Goal: Information Seeking & Learning: Learn about a topic

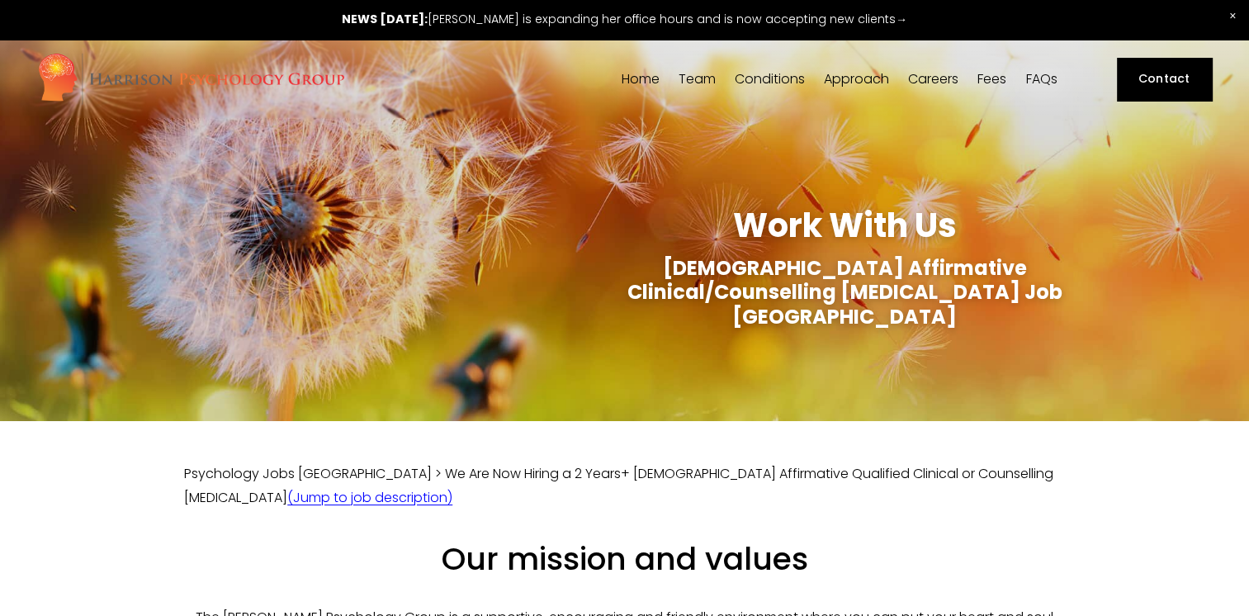
click at [918, 78] on link "Careers" at bounding box center [933, 79] width 50 height 16
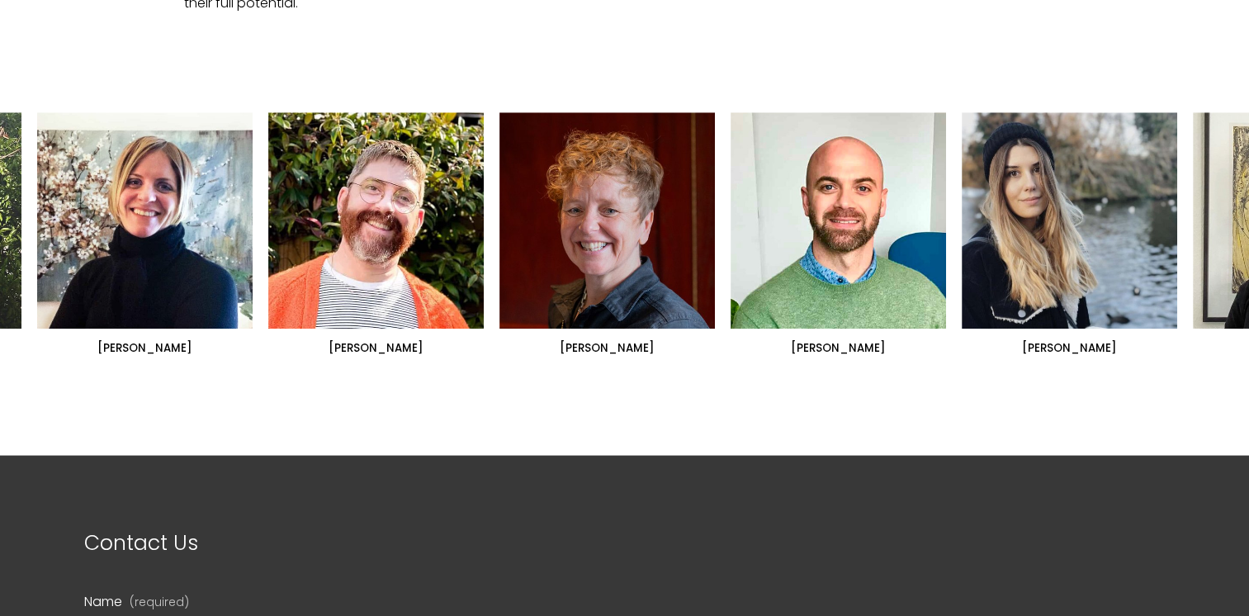
scroll to position [1321, 0]
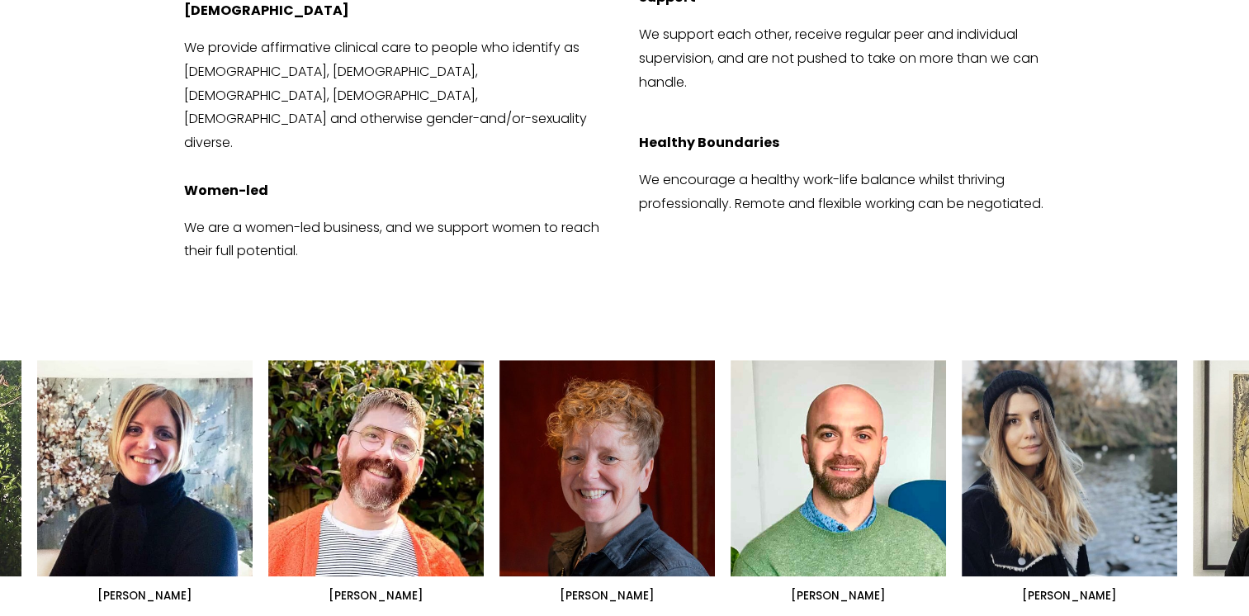
click at [1209, 411] on ul "Dr Siri MacIntyre-Harrison Dr Nicolas Burden Dr Lorna Hobbs" at bounding box center [624, 481] width 1174 height 243
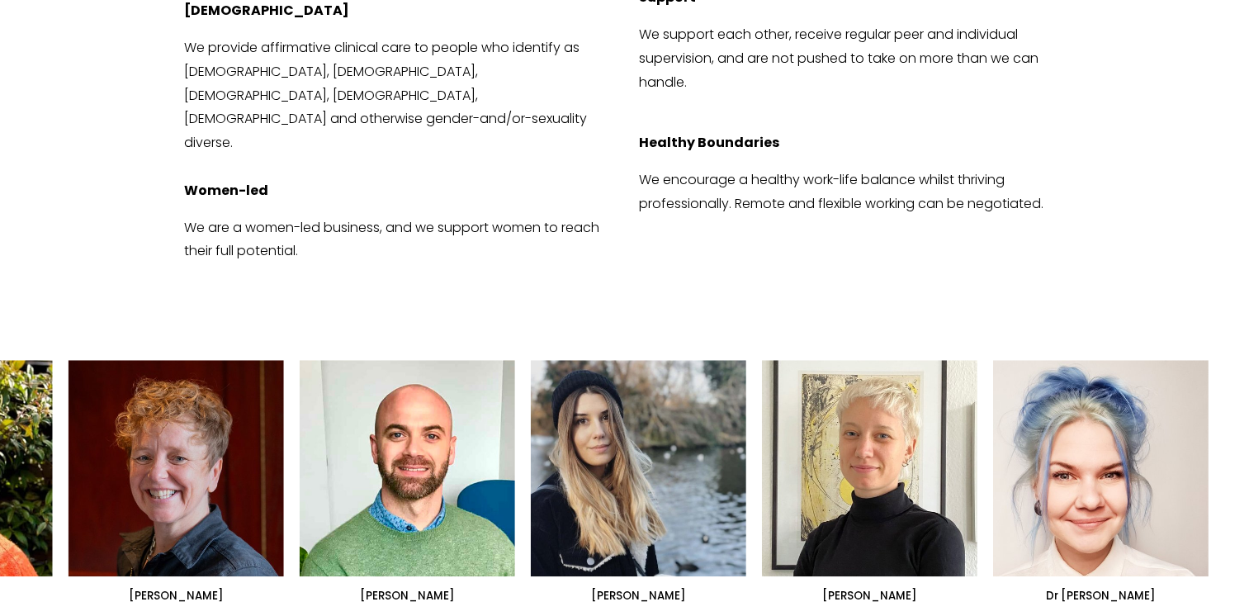
drag, startPoint x: 1195, startPoint y: 410, endPoint x: 537, endPoint y: 377, distance: 659.0
click at [537, 377] on ul "Dr Siri MacIntyre-Harrison Dr Nicolas Burden Dr Lorna Hobbs" at bounding box center [624, 481] width 1174 height 243
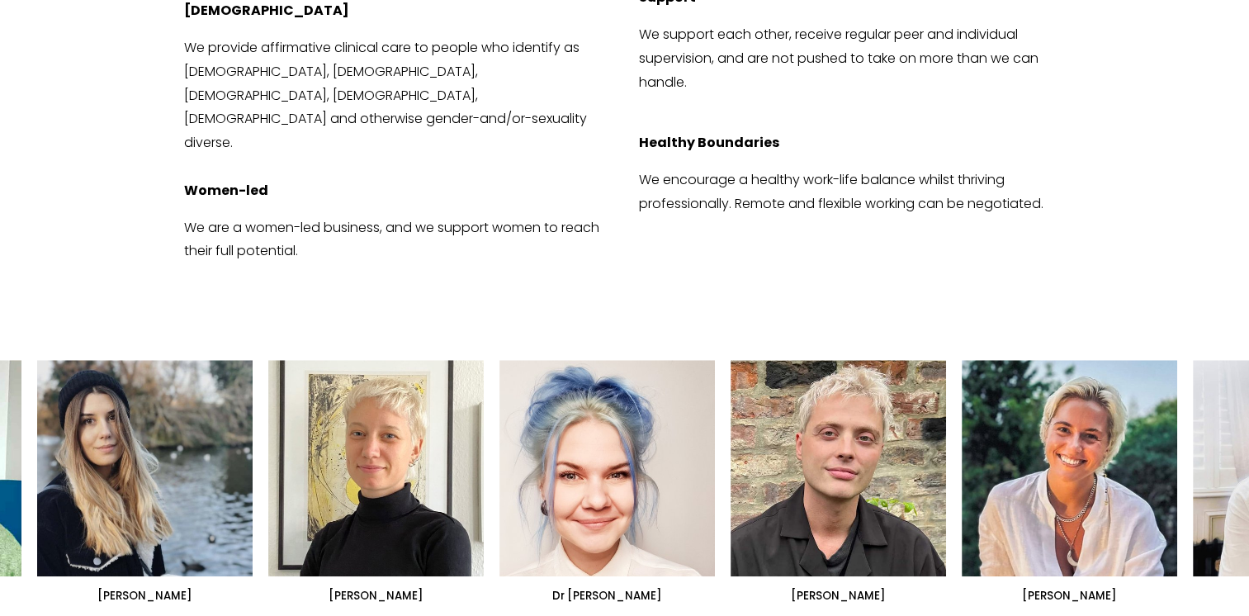
drag, startPoint x: 881, startPoint y: 399, endPoint x: 684, endPoint y: 377, distance: 198.6
click at [707, 382] on ul "Dr Siri MacIntyre-Harrison Dr Nicolas Burden Dr Lorna Hobbs" at bounding box center [624, 481] width 1174 height 243
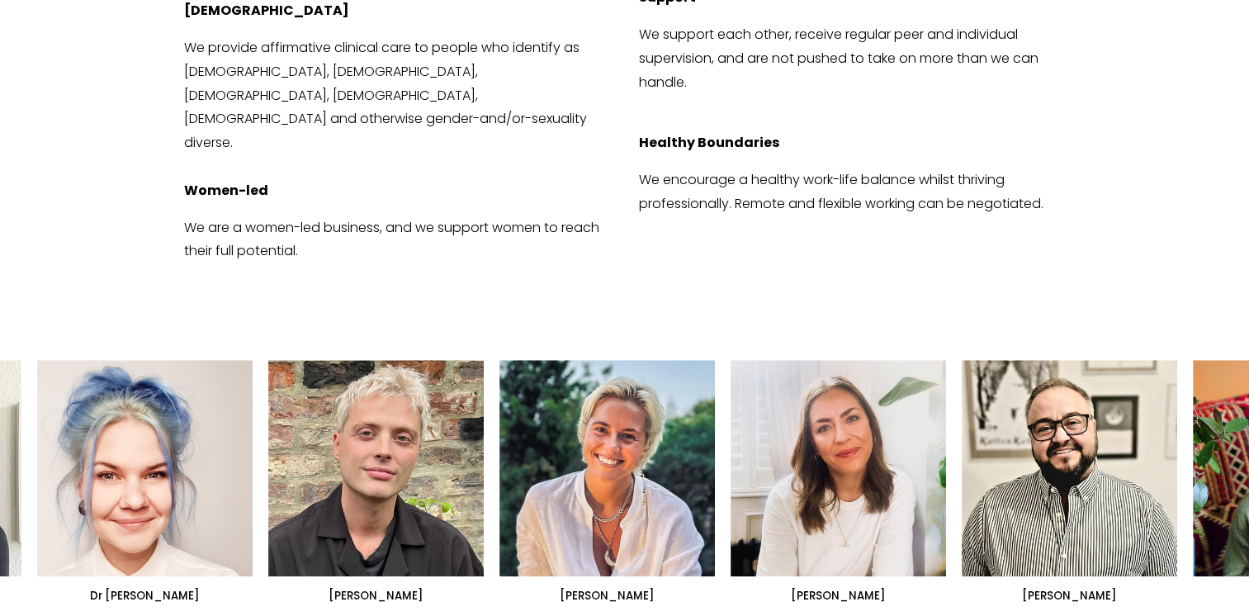
click at [753, 393] on ul "Dr Siri MacIntyre-Harrison Dr Nicolas Burden Dr Lorna Hobbs" at bounding box center [624, 481] width 1174 height 243
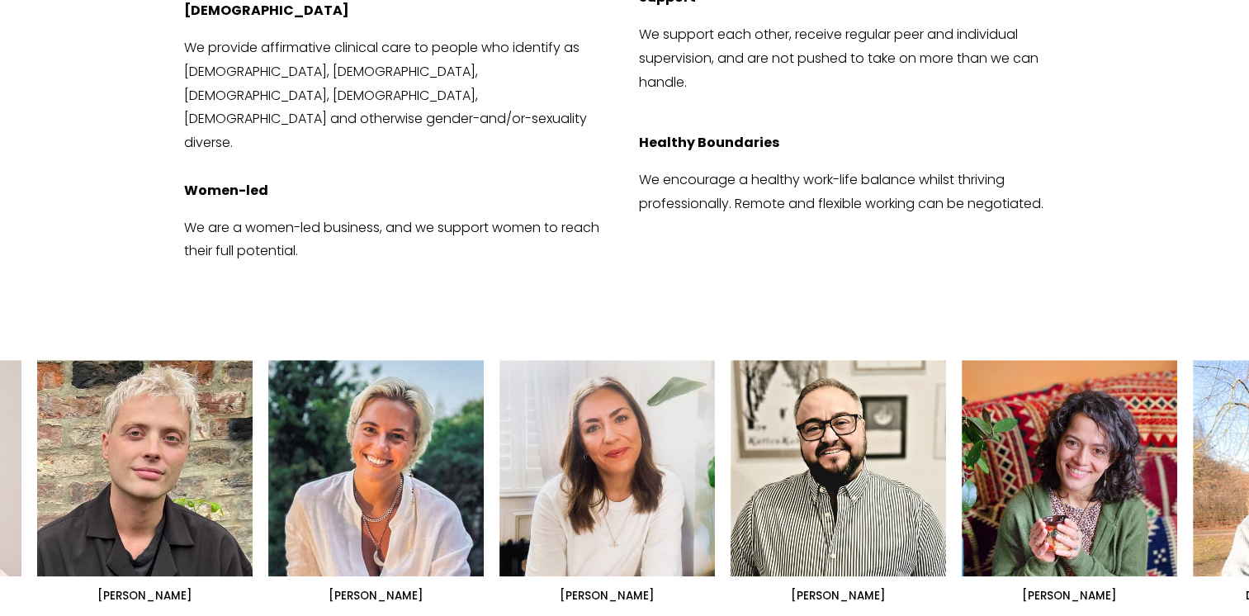
drag, startPoint x: 822, startPoint y: 402, endPoint x: 684, endPoint y: 402, distance: 137.9
click at [733, 402] on ul "Dr Siri MacIntyre-Harrison Dr Nicolas Burden Dr Lorna Hobbs" at bounding box center [624, 481] width 1174 height 243
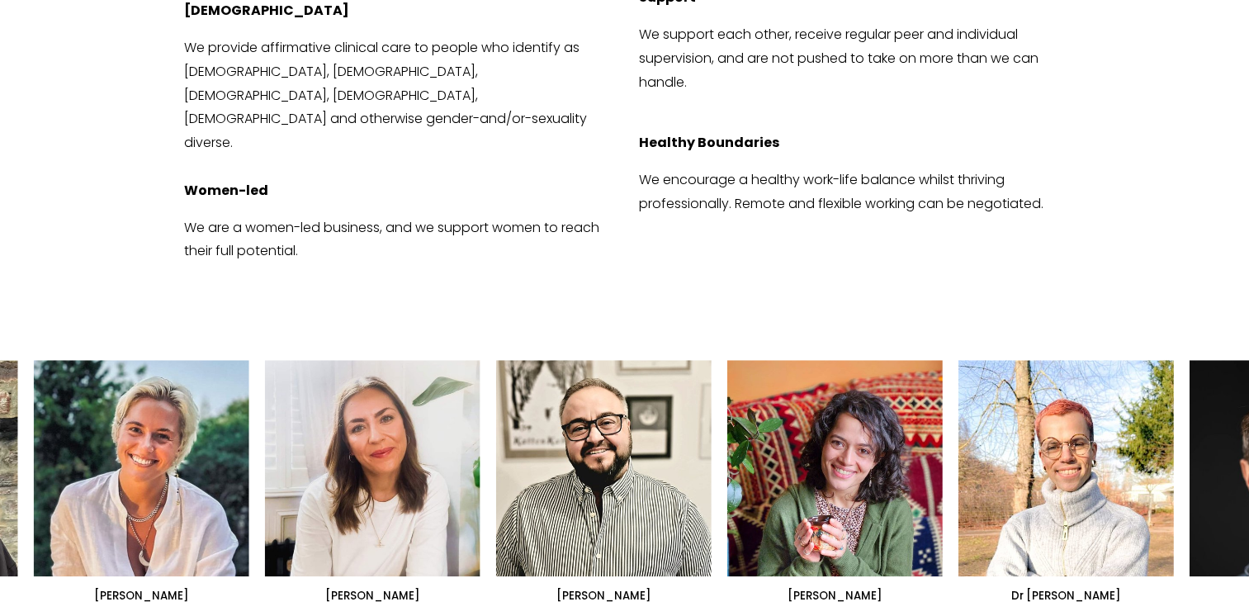
drag, startPoint x: 831, startPoint y: 423, endPoint x: 638, endPoint y: 416, distance: 193.4
click at [700, 420] on ul "Dr Siri MacIntyre-Harrison Dr Nicolas Burden Dr Lorna Hobbs" at bounding box center [624, 481] width 1174 height 243
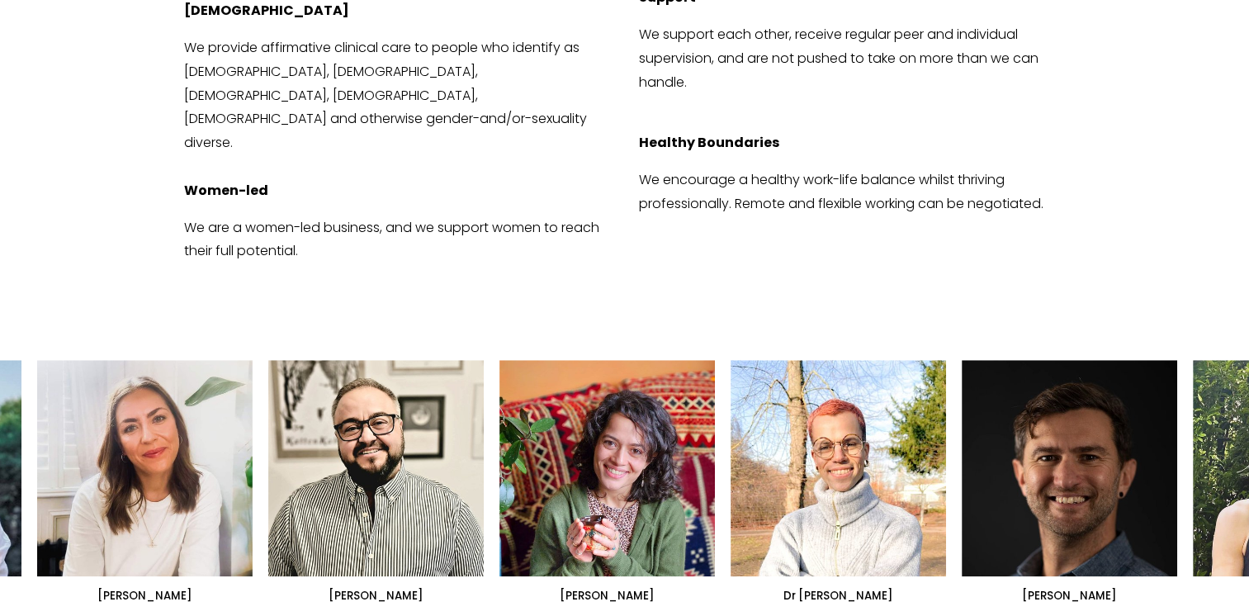
drag, startPoint x: 843, startPoint y: 425, endPoint x: 648, endPoint y: 424, distance: 194.9
click at [680, 424] on ul "Dr Siri MacIntyre-Harrison Dr Nicolas Burden Dr Lorna Hobbs" at bounding box center [624, 481] width 1174 height 243
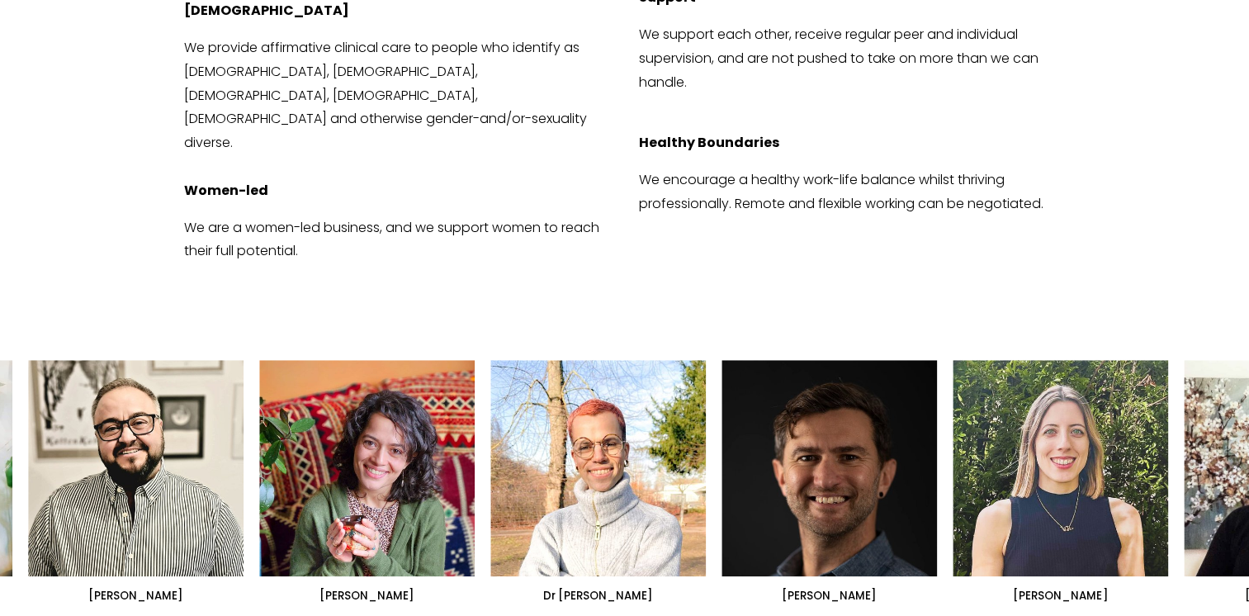
drag, startPoint x: 770, startPoint y: 434, endPoint x: 575, endPoint y: 429, distance: 195.0
click at [601, 431] on ul "Dr Siri MacIntyre-Harrison Dr Nicolas Burden Dr Lorna Hobbs" at bounding box center [624, 481] width 1174 height 243
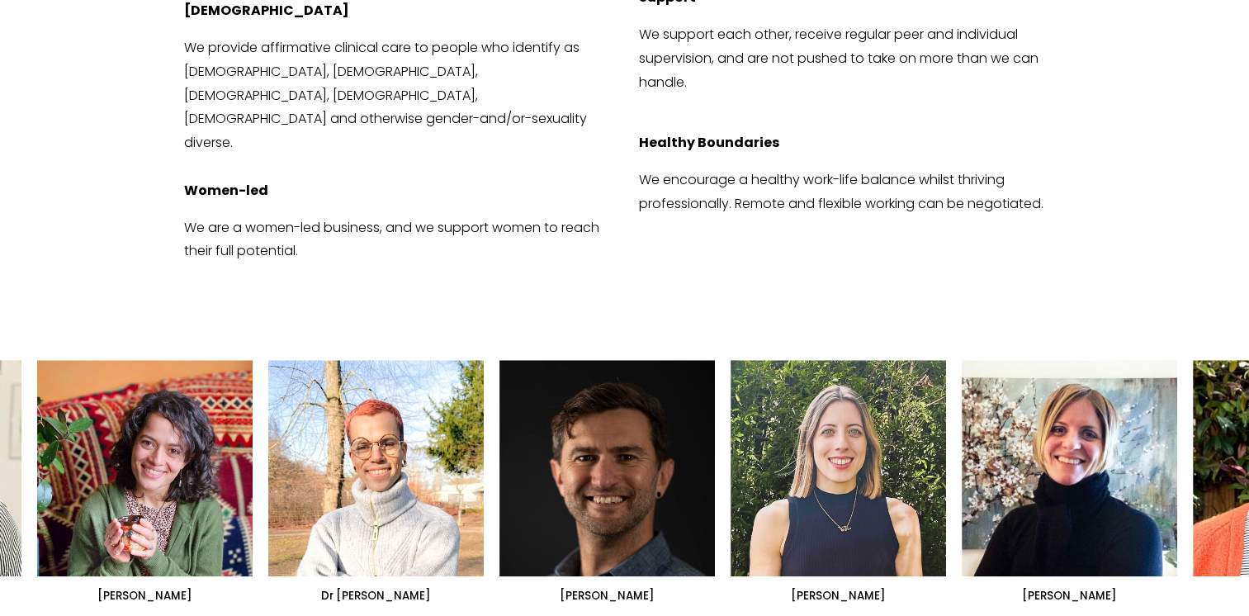
click at [813, 442] on ul "Dr Siri MacIntyre-Harrison Dr Nicolas Burden Dr Lorna Hobbs" at bounding box center [624, 481] width 1174 height 243
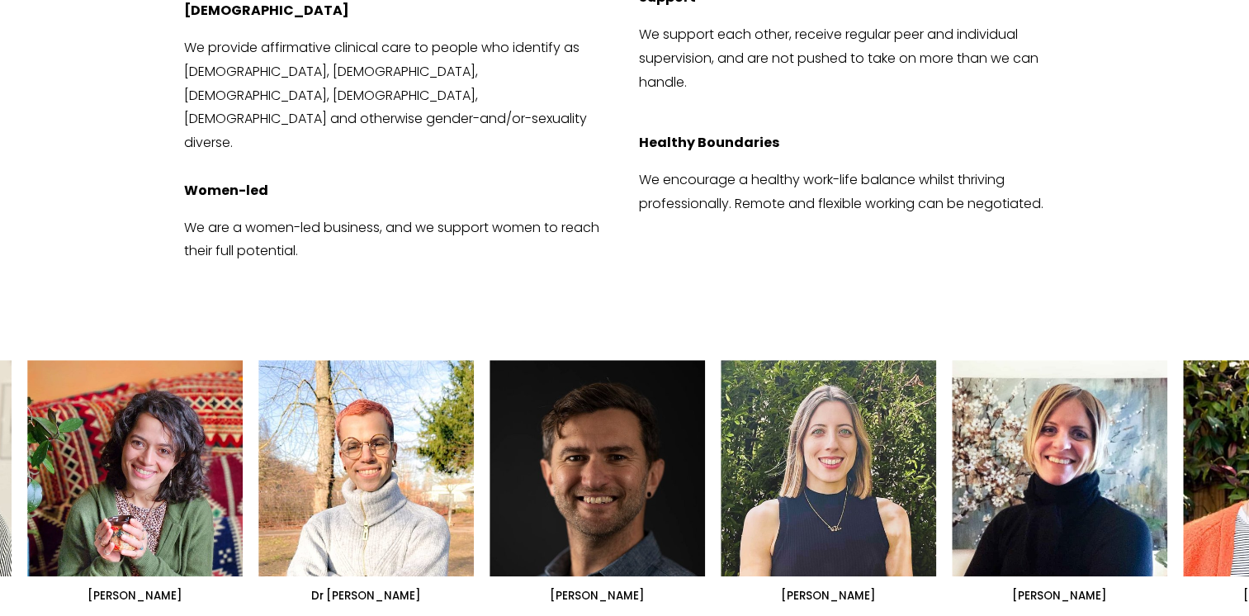
drag, startPoint x: 932, startPoint y: 446, endPoint x: 323, endPoint y: 439, distance: 608.7
click at [331, 441] on ul "Dr Siri MacIntyre-Harrison Dr Nicolas Burden Dr Lorna Hobbs" at bounding box center [624, 481] width 1174 height 243
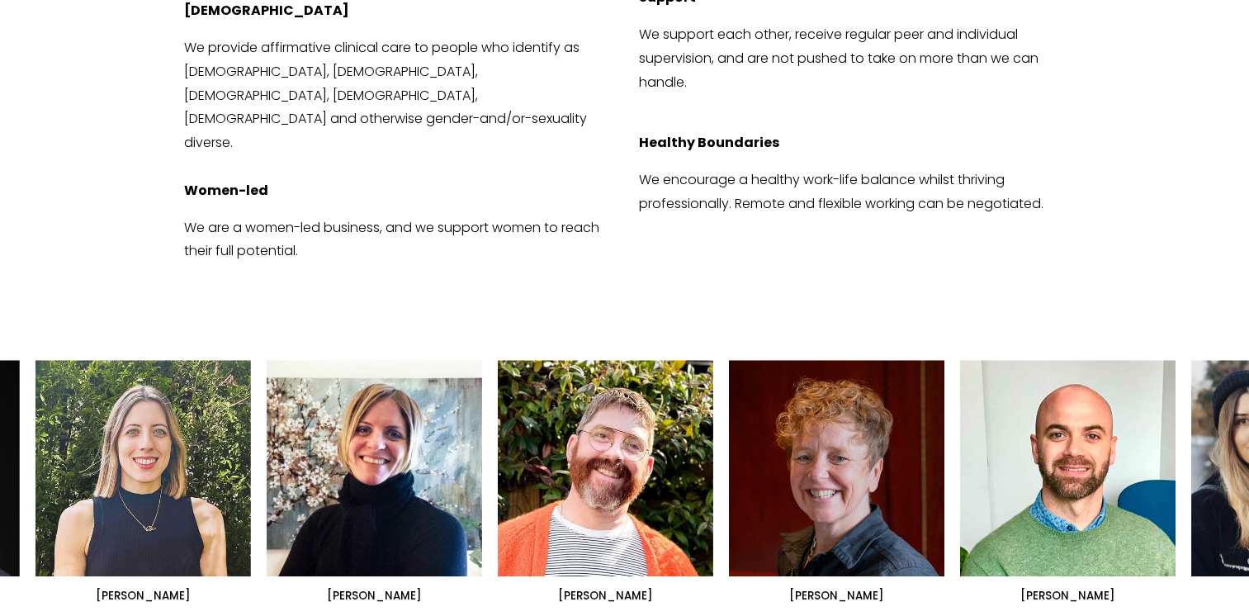
drag, startPoint x: 811, startPoint y: 429, endPoint x: 237, endPoint y: 392, distance: 575.1
click at [248, 394] on ul "Dr Siri MacIntyre-Harrison Dr Nicolas Burden Dr Lorna Hobbs" at bounding box center [624, 481] width 1174 height 243
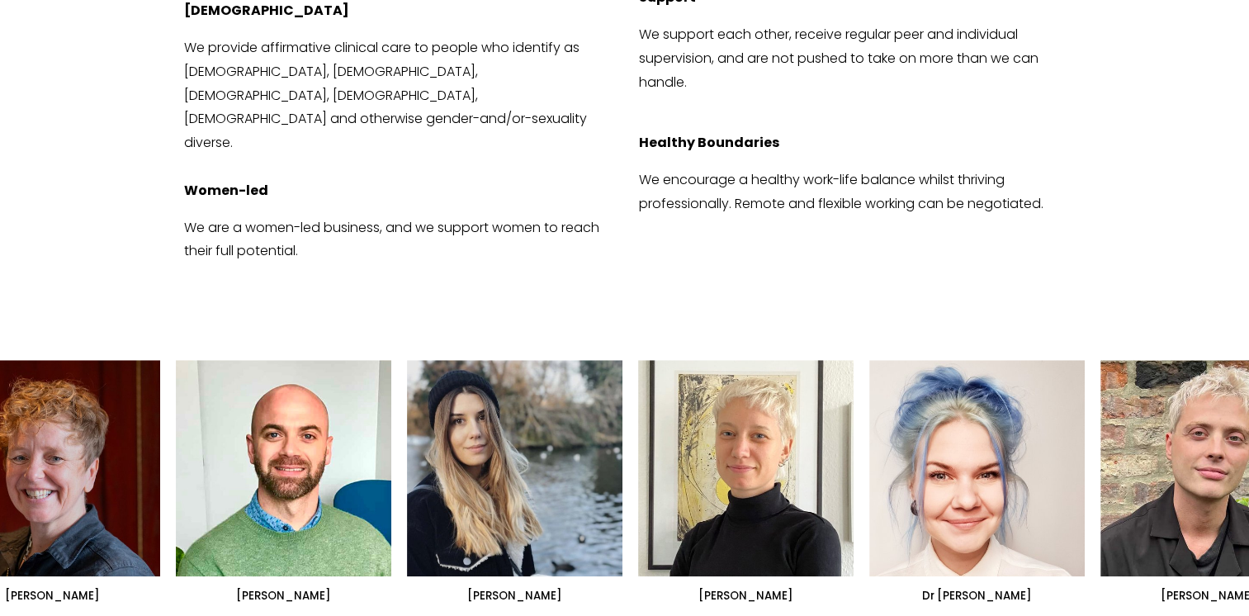
drag, startPoint x: 676, startPoint y: 413, endPoint x: 32, endPoint y: 384, distance: 643.9
click at [50, 385] on ul "Dr Siri MacIntyre-Harrison Dr Nicolas Burden Dr Lorna Hobbs" at bounding box center [624, 481] width 1174 height 243
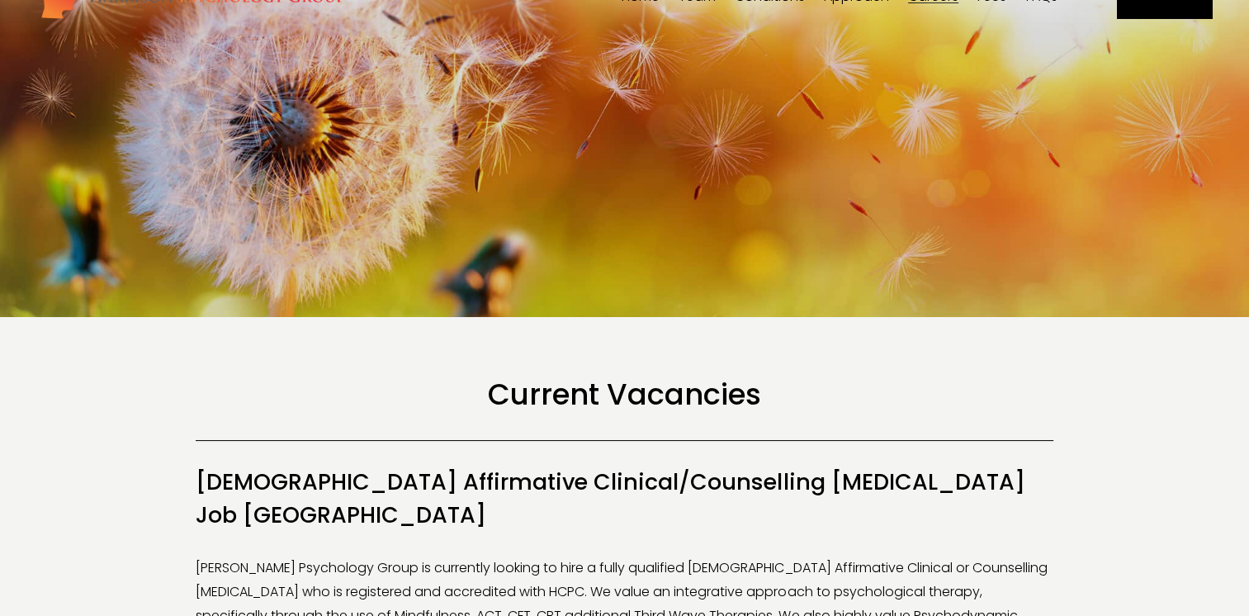
scroll to position [0, 0]
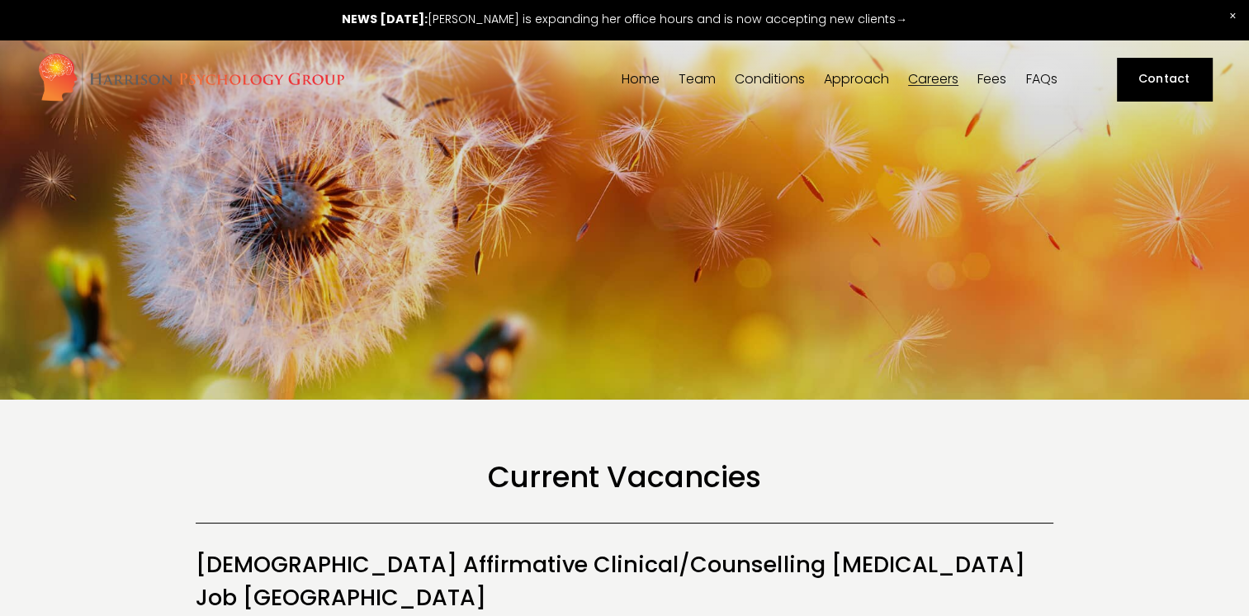
click at [1001, 78] on link "Fees" at bounding box center [992, 79] width 29 height 16
